Goal: Task Accomplishment & Management: Manage account settings

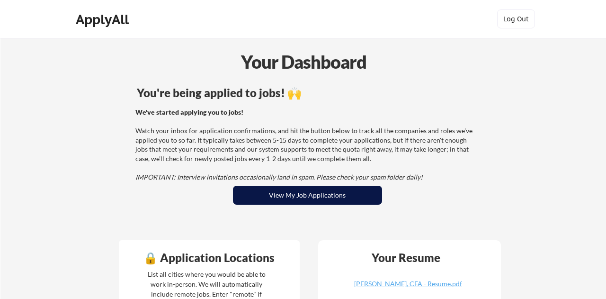
click at [287, 198] on button "View My Job Applications" at bounding box center [307, 195] width 149 height 19
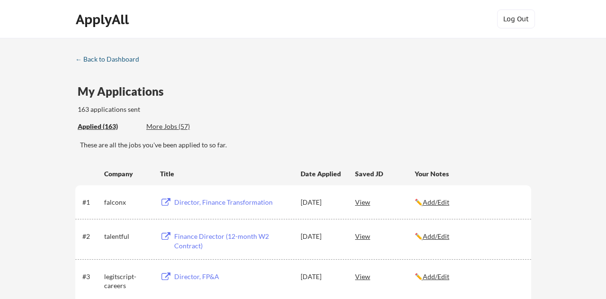
click at [123, 62] on div "← Back to Dashboard" at bounding box center [110, 59] width 71 height 7
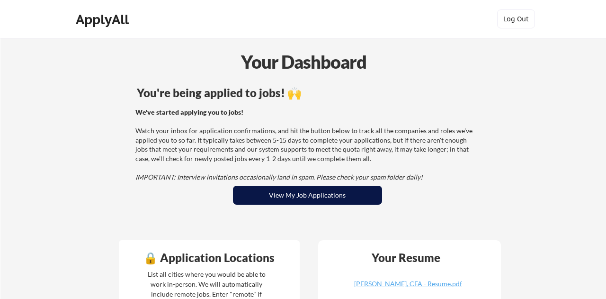
click at [307, 201] on button "View My Job Applications" at bounding box center [307, 195] width 149 height 19
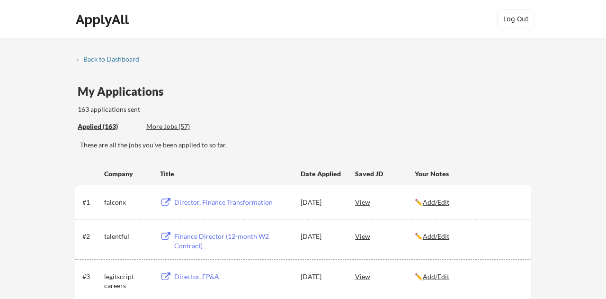
click at [169, 129] on div "More Jobs (57)" at bounding box center [181, 126] width 70 height 9
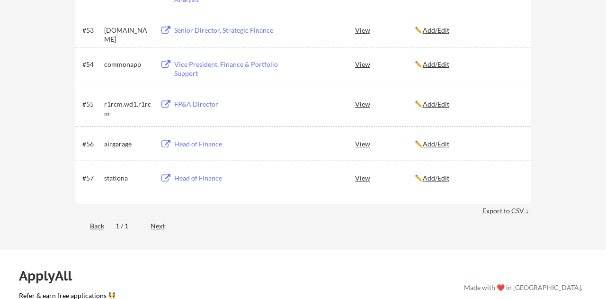
scroll to position [2093, 0]
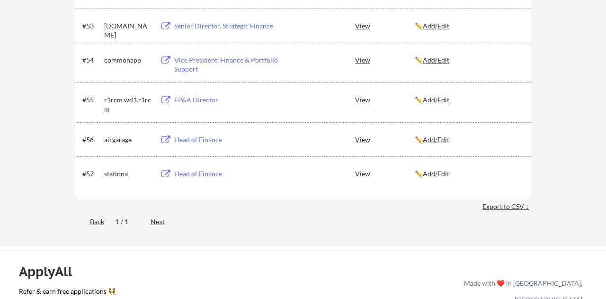
click at [201, 176] on div "Head of Finance" at bounding box center [232, 173] width 117 height 9
